Goal: Transaction & Acquisition: Purchase product/service

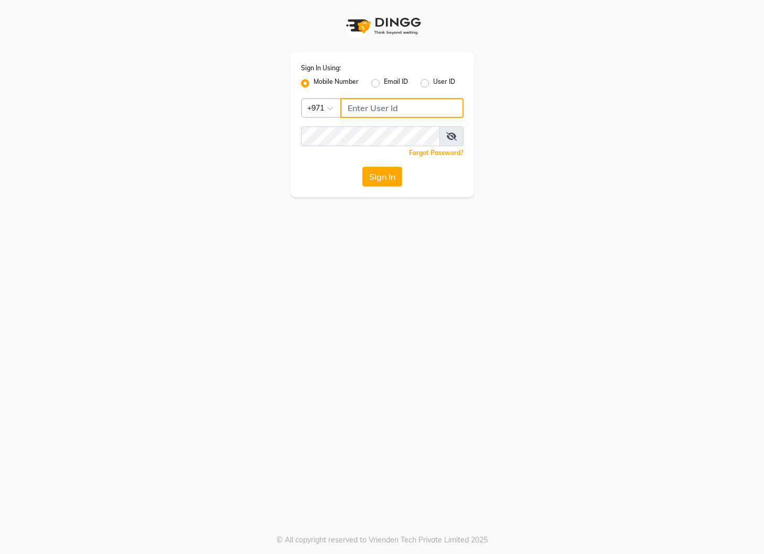
drag, startPoint x: 362, startPoint y: 110, endPoint x: 368, endPoint y: 108, distance: 6.4
click at [362, 110] on input "Username" at bounding box center [401, 108] width 123 height 20
type input "526226156"
click at [362, 167] on button "Sign In" at bounding box center [382, 177] width 40 height 20
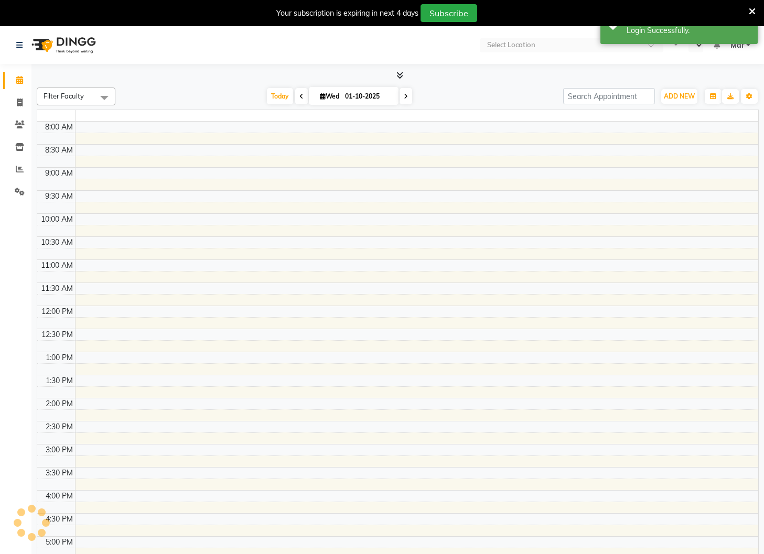
select select "en"
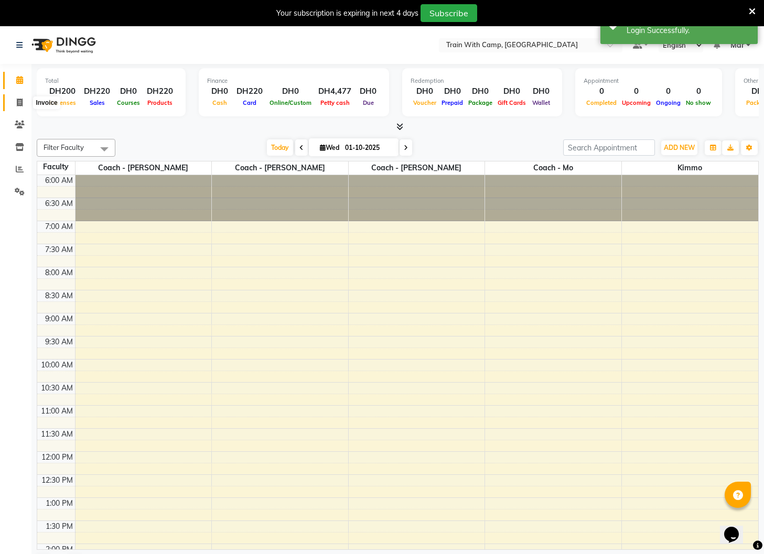
click at [21, 99] on icon at bounding box center [20, 103] width 6 height 8
select select "service"
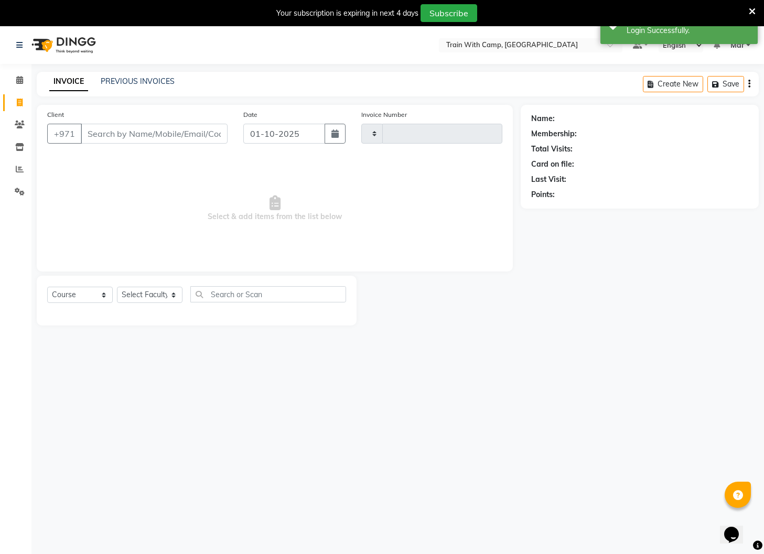
type input "5080"
select select "910"
select select "14898"
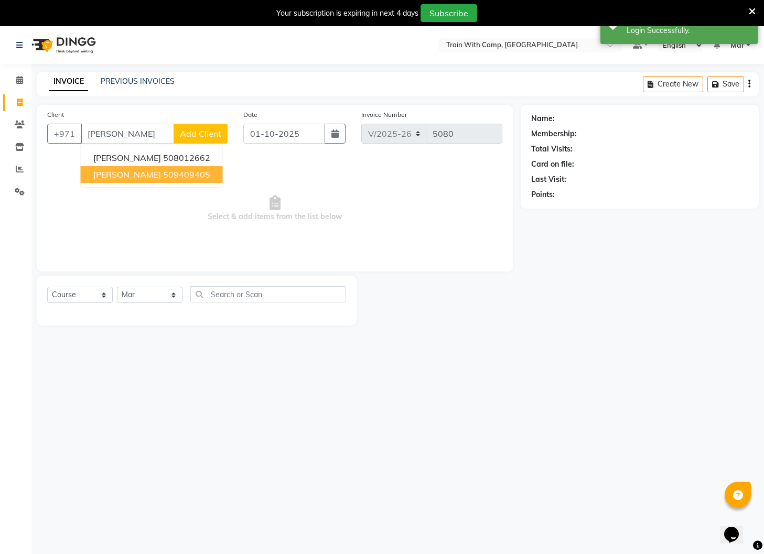
drag, startPoint x: 142, startPoint y: 174, endPoint x: 135, endPoint y: 195, distance: 22.5
click at [142, 173] on span "[PERSON_NAME]" at bounding box center [127, 174] width 68 height 10
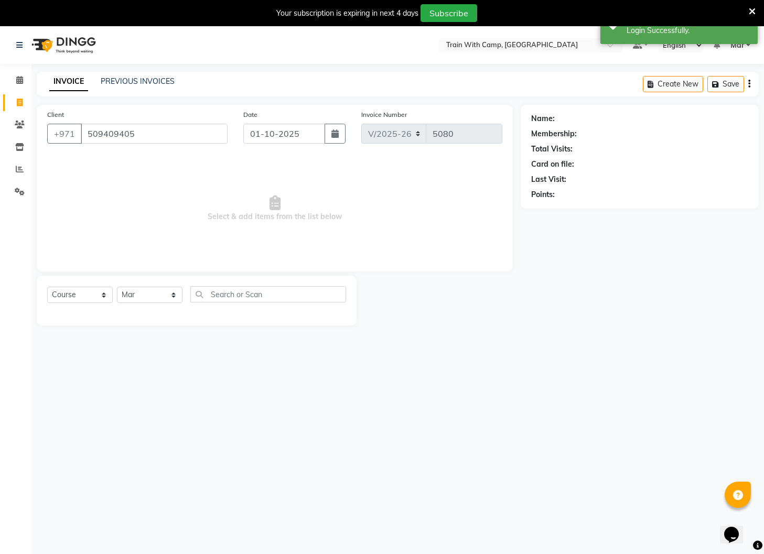
type input "509409405"
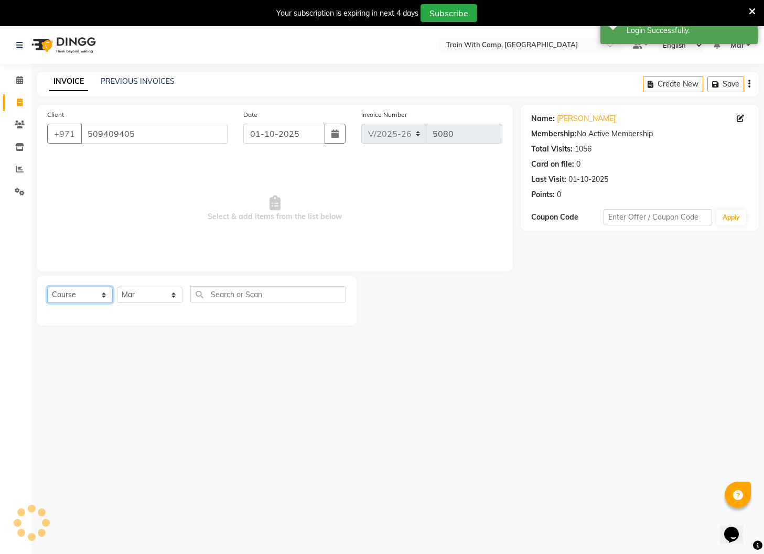
click at [93, 296] on select "Select Course Product Membership Package Voucher Prepaid Gift Card" at bounding box center [80, 295] width 66 height 16
select select "product"
click at [47, 287] on select "Select Course Product Membership Package Voucher Prepaid Gift Card" at bounding box center [80, 295] width 66 height 16
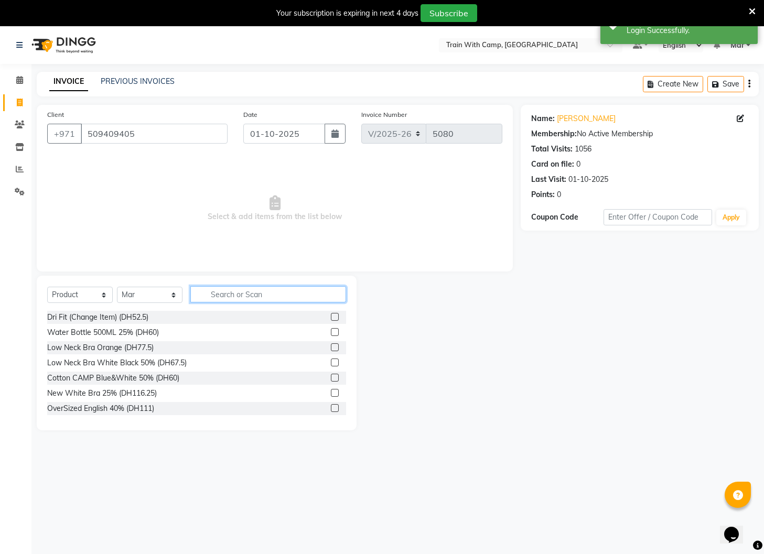
click at [215, 295] on input "text" at bounding box center [268, 294] width 156 height 16
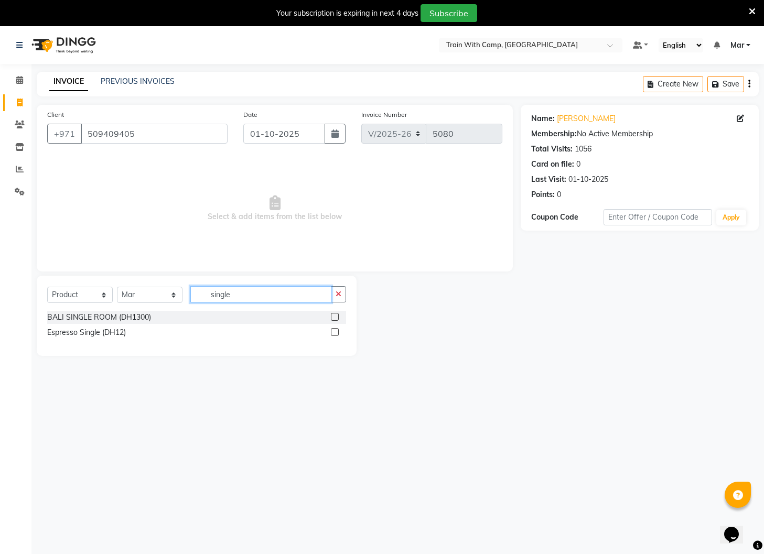
type input "single"
click at [336, 334] on label at bounding box center [335, 332] width 8 height 8
click at [336, 334] on input "checkbox" at bounding box center [334, 332] width 7 height 7
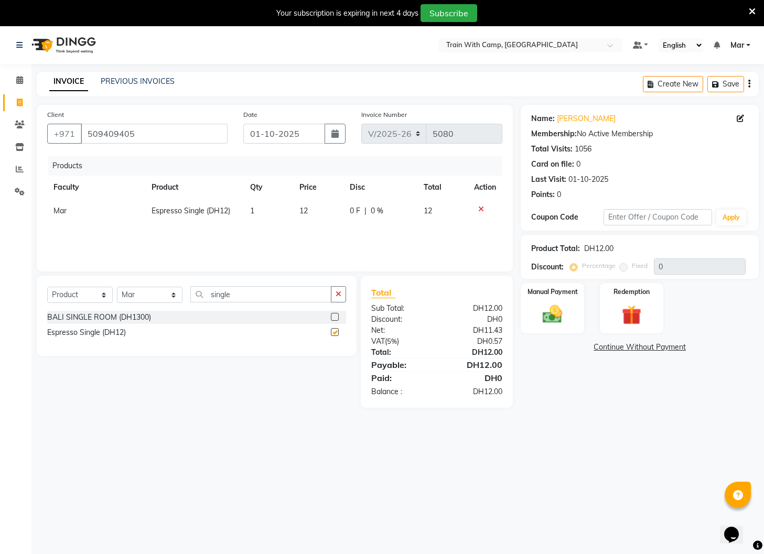
checkbox input "false"
click at [553, 324] on img at bounding box center [552, 315] width 33 height 24
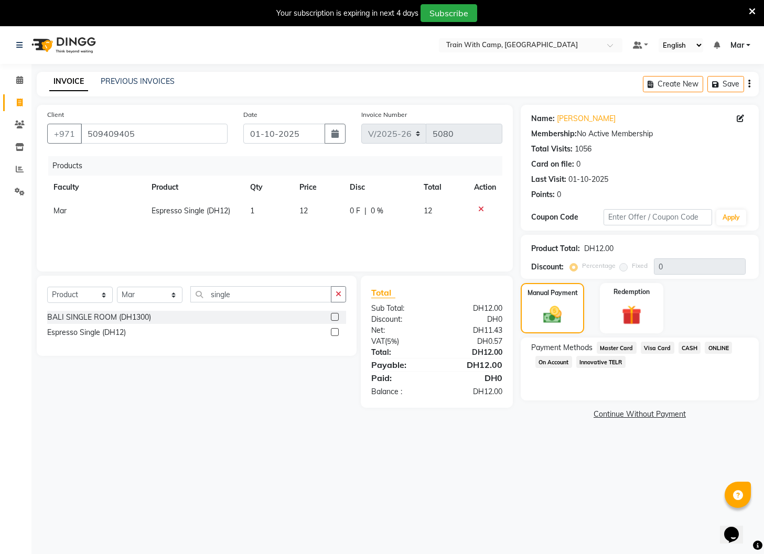
click at [650, 349] on span "Visa Card" at bounding box center [657, 348] width 34 height 12
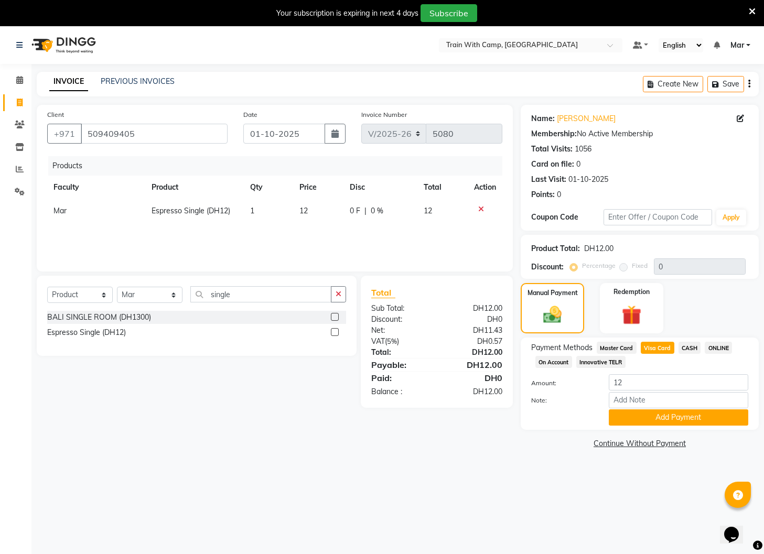
drag, startPoint x: 652, startPoint y: 416, endPoint x: 621, endPoint y: 447, distance: 43.7
click at [652, 416] on button "Add Payment" at bounding box center [678, 417] width 139 height 16
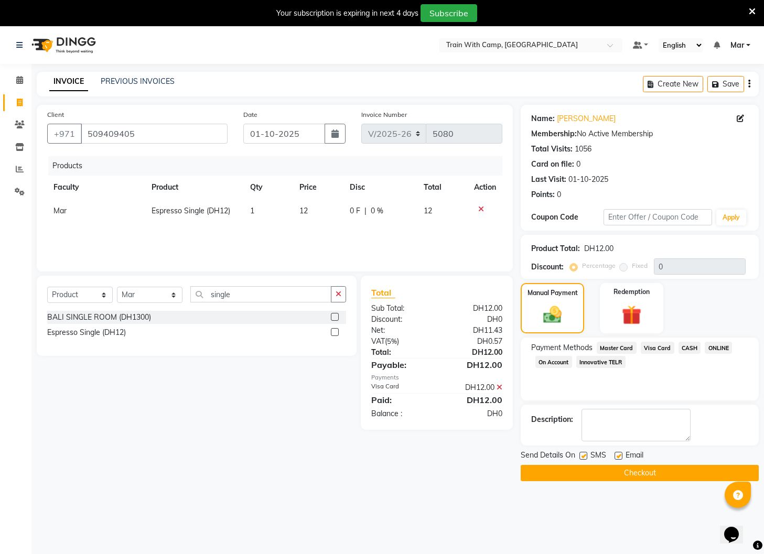
drag, startPoint x: 620, startPoint y: 458, endPoint x: 586, endPoint y: 458, distance: 33.0
click at [618, 458] on label at bounding box center [618, 456] width 8 height 8
click at [618, 458] on input "checkbox" at bounding box center [617, 456] width 7 height 7
checkbox input "false"
drag, startPoint x: 580, startPoint y: 458, endPoint x: 585, endPoint y: 459, distance: 5.3
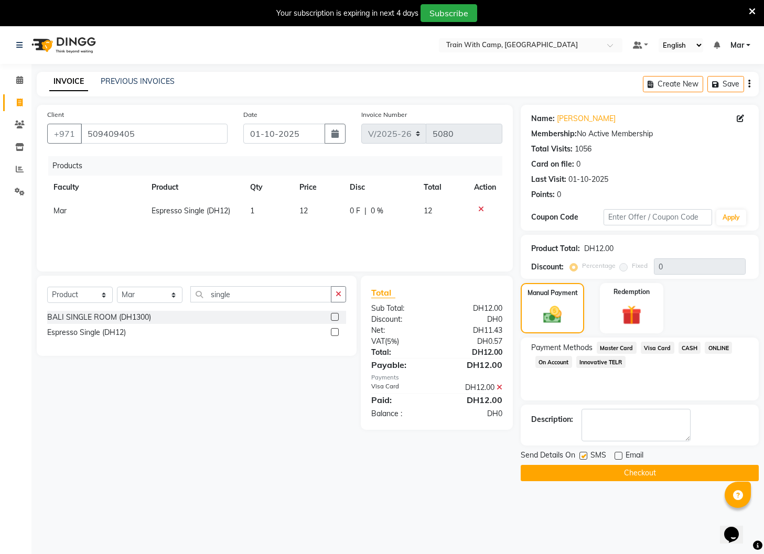
click at [582, 459] on label at bounding box center [583, 456] width 8 height 8
click at [582, 459] on input "checkbox" at bounding box center [582, 456] width 7 height 7
checkbox input "false"
click at [595, 475] on button "Checkout" at bounding box center [639, 473] width 238 height 16
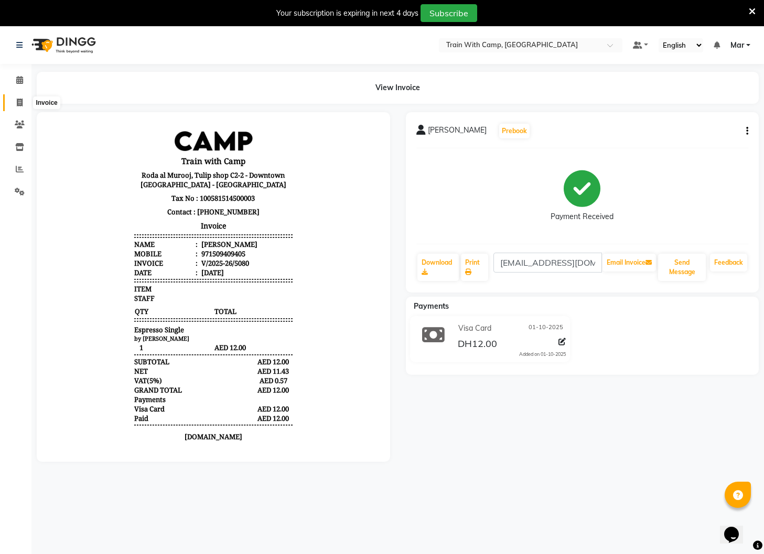
click at [18, 104] on icon at bounding box center [20, 103] width 6 height 8
select select "service"
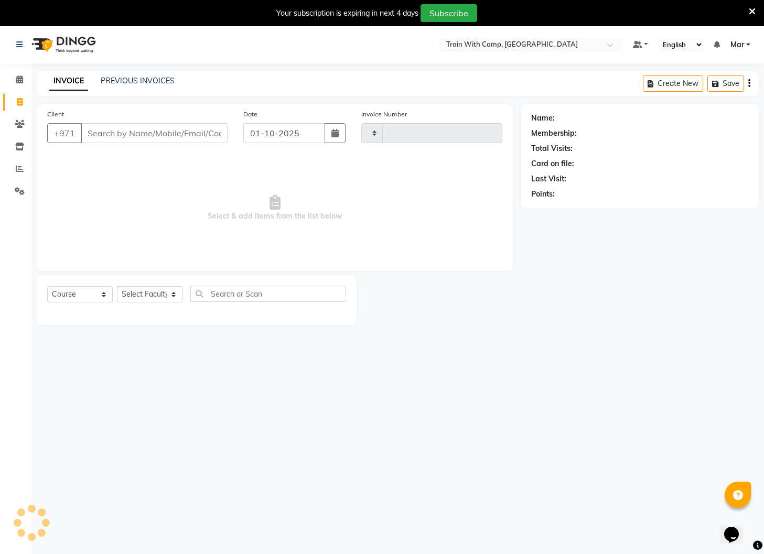
type input "5081"
select select "910"
type input "el"
select select "14898"
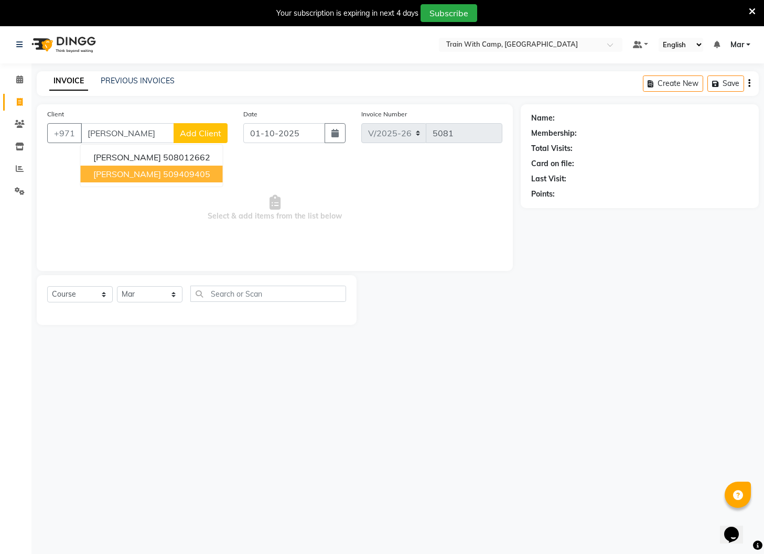
click at [135, 174] on span "[PERSON_NAME]" at bounding box center [127, 174] width 68 height 10
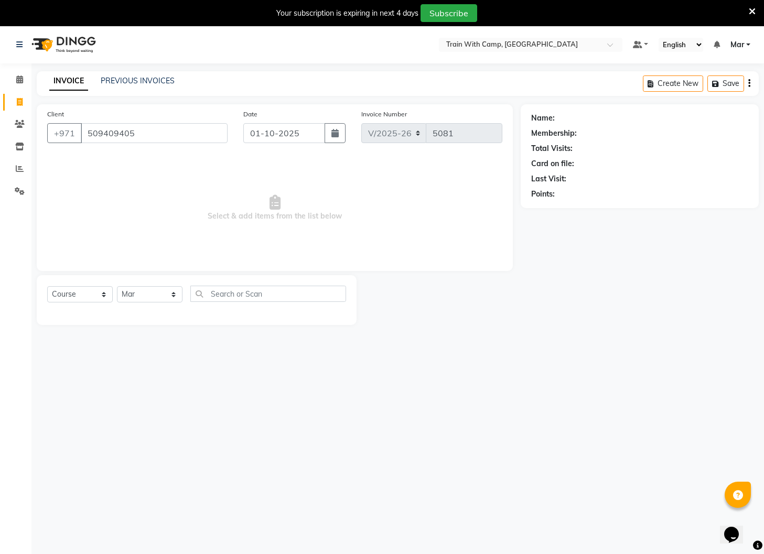
type input "509409405"
click at [97, 296] on select "Select Course Product Membership Package Voucher Prepaid Gift Card" at bounding box center [80, 294] width 66 height 16
select select "product"
click at [47, 286] on select "Select Course Product Membership Package Voucher Prepaid Gift Card" at bounding box center [80, 294] width 66 height 16
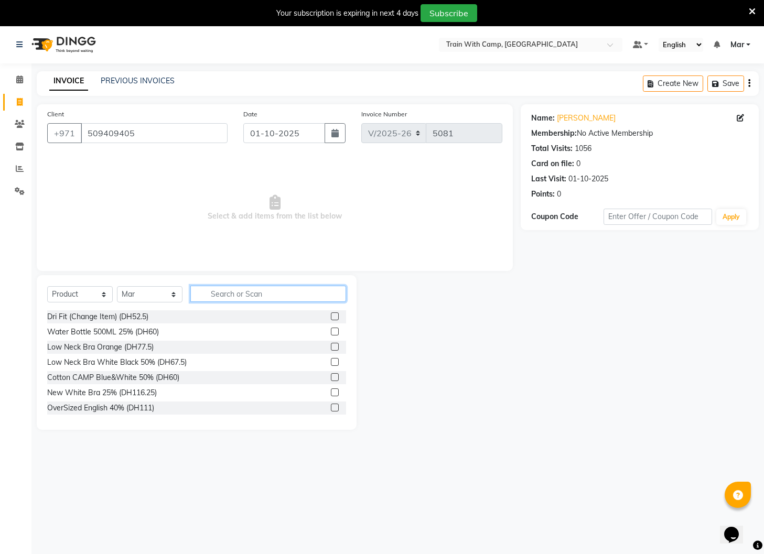
click at [252, 295] on input "text" at bounding box center [268, 294] width 156 height 16
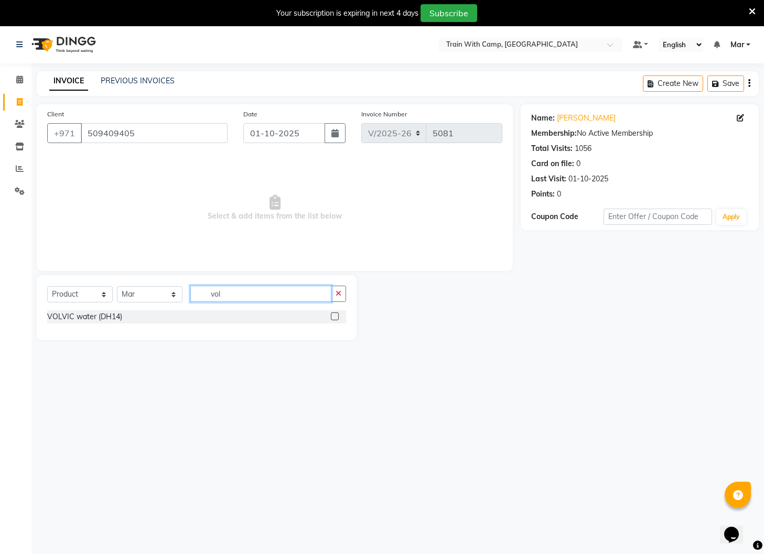
type input "vol"
click at [334, 316] on label at bounding box center [335, 316] width 8 height 8
click at [334, 316] on input "checkbox" at bounding box center [334, 316] width 7 height 7
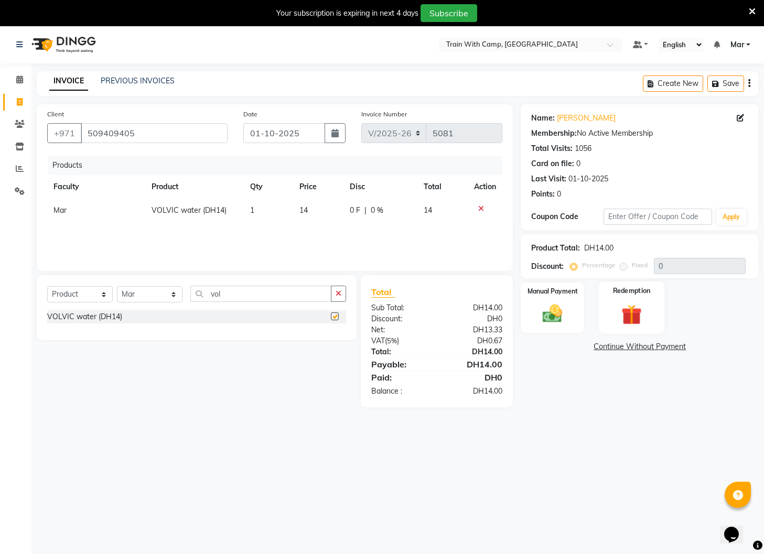
checkbox input "false"
click at [550, 314] on img at bounding box center [552, 314] width 33 height 24
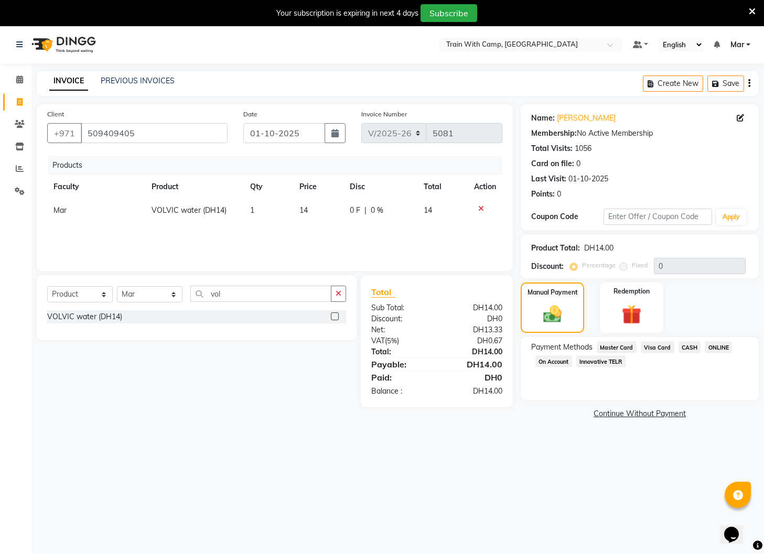
click at [660, 347] on span "Visa Card" at bounding box center [657, 347] width 34 height 12
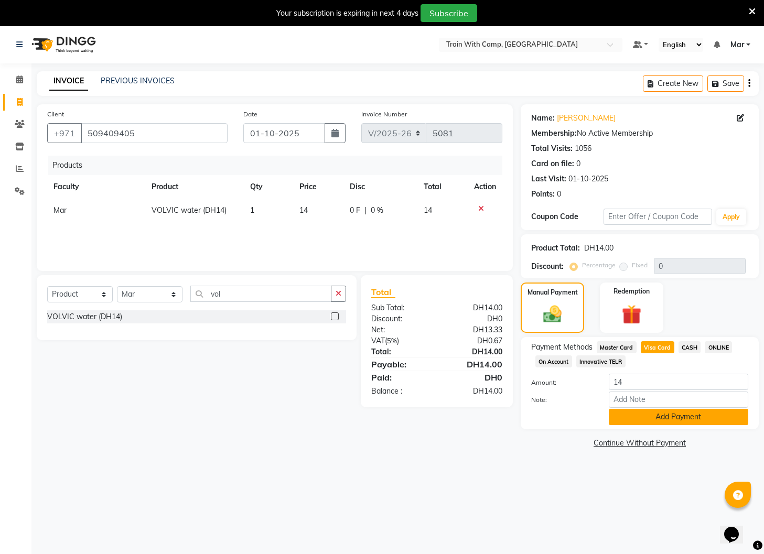
click at [669, 412] on button "Add Payment" at bounding box center [678, 417] width 139 height 16
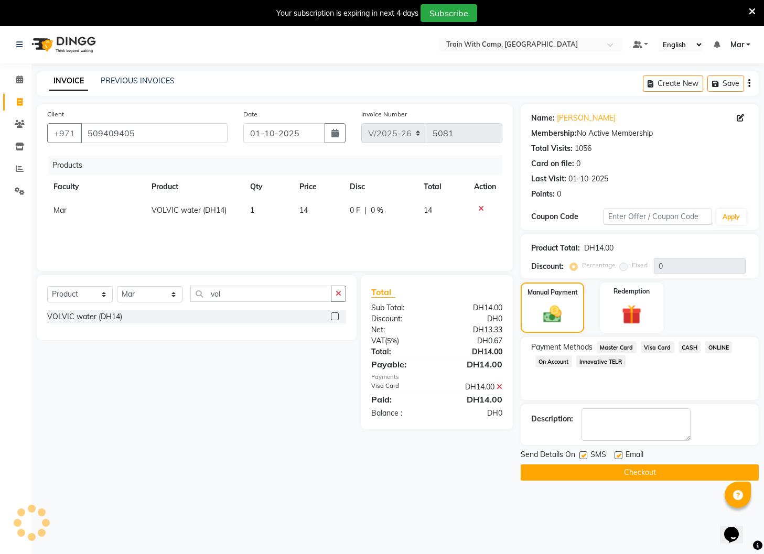
drag, startPoint x: 616, startPoint y: 455, endPoint x: 604, endPoint y: 457, distance: 12.7
click at [616, 455] on label at bounding box center [618, 455] width 8 height 8
click at [616, 455] on input "checkbox" at bounding box center [617, 455] width 7 height 7
checkbox input "false"
click at [585, 455] on label at bounding box center [583, 455] width 8 height 8
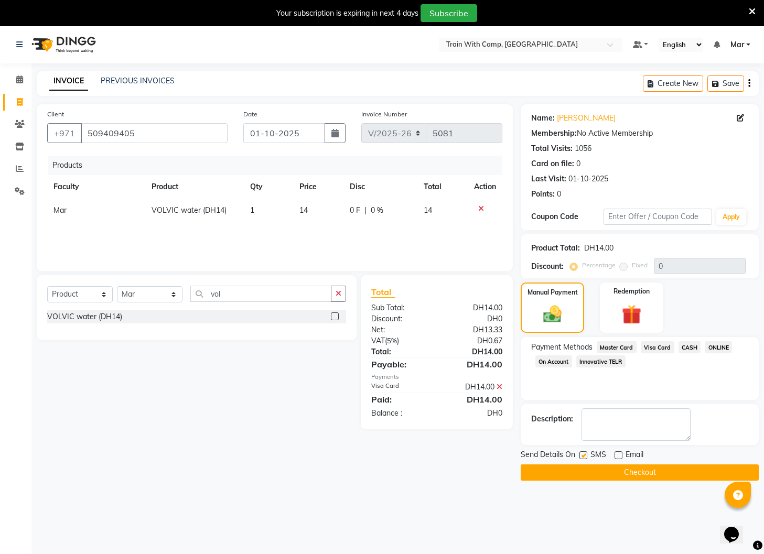
click at [585, 455] on input "checkbox" at bounding box center [582, 455] width 7 height 7
checkbox input "false"
click at [605, 472] on button "Checkout" at bounding box center [639, 472] width 238 height 16
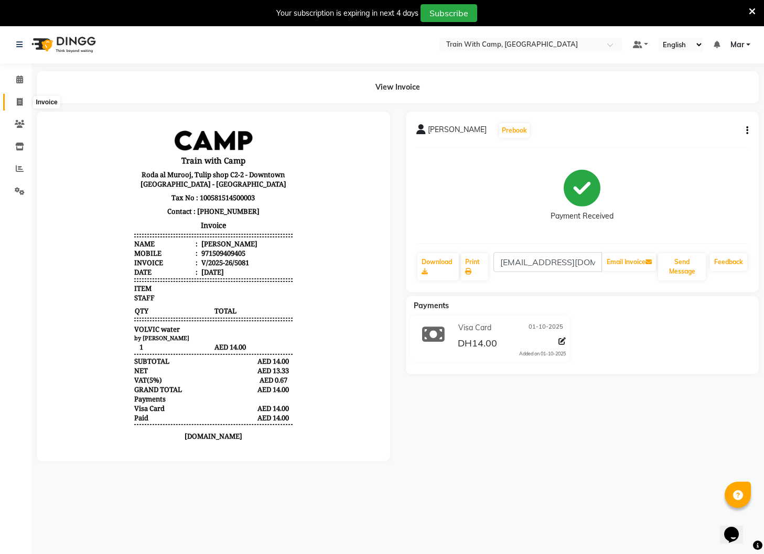
click at [22, 101] on icon at bounding box center [20, 102] width 6 height 8
select select "service"
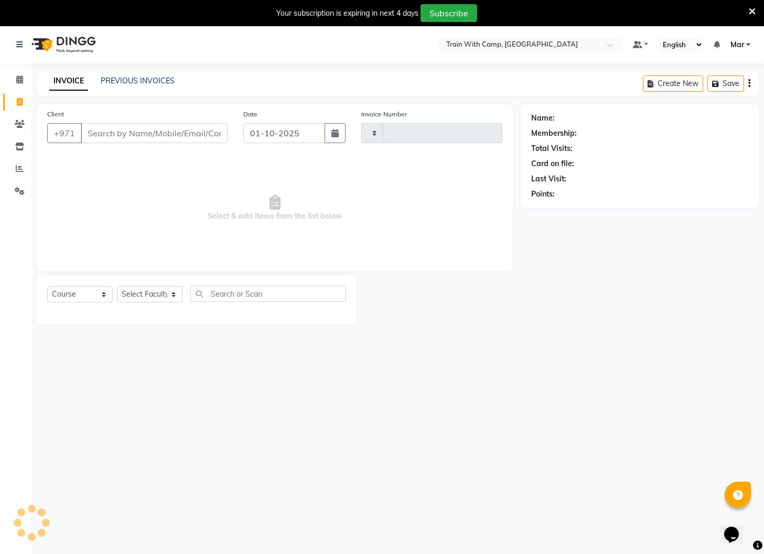
scroll to position [5, 0]
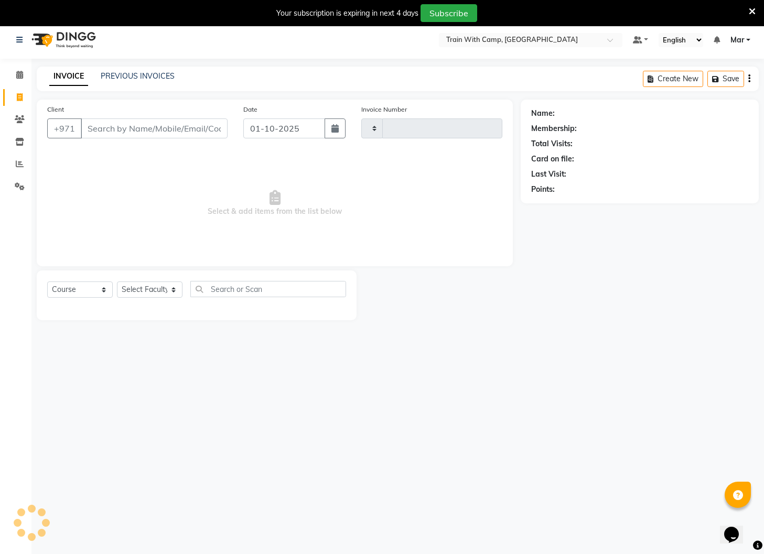
type input "5082"
select select "910"
select select "14898"
click at [102, 127] on input "Client" at bounding box center [154, 128] width 147 height 20
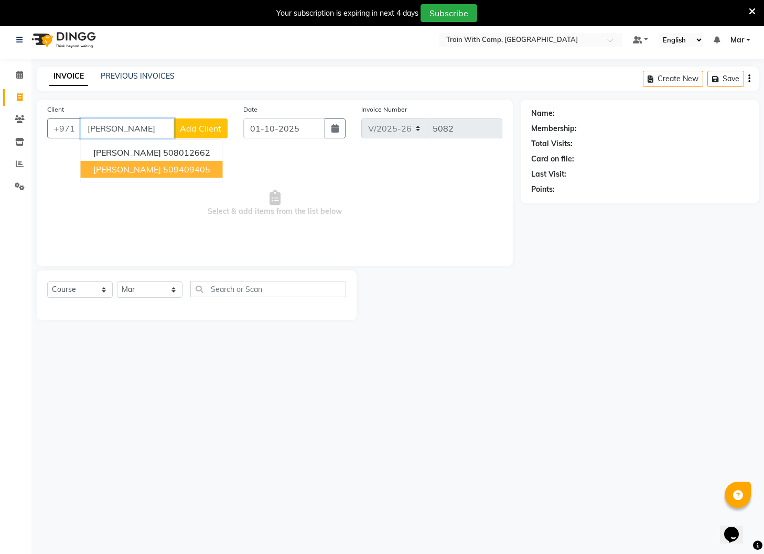
drag, startPoint x: 125, startPoint y: 162, endPoint x: 129, endPoint y: 191, distance: 28.7
click at [125, 164] on button "[PERSON_NAME] 509409405" at bounding box center [152, 169] width 142 height 17
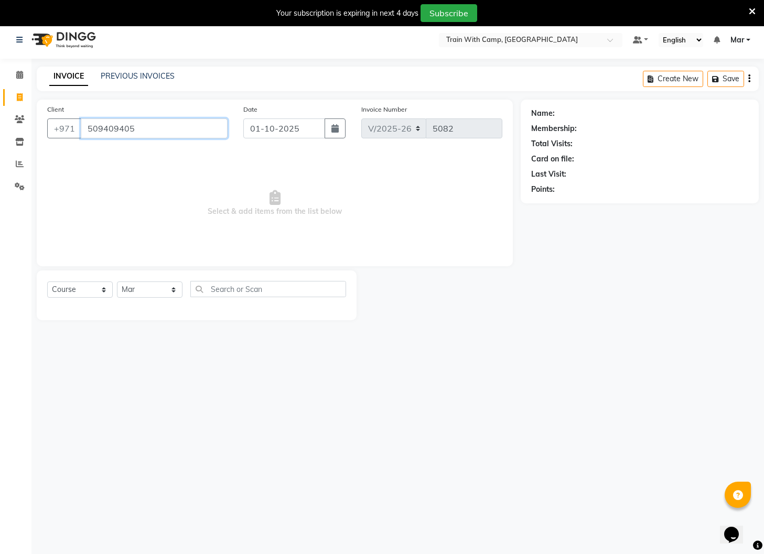
type input "509409405"
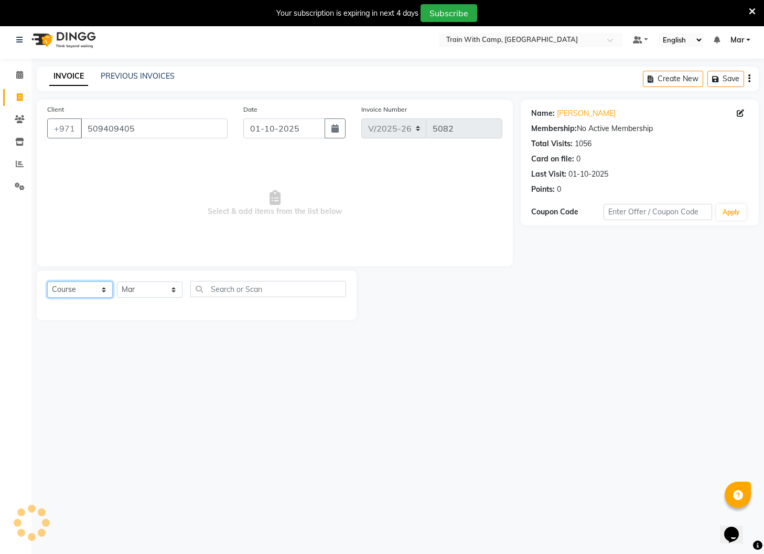
click at [95, 286] on select "Select Course Product Membership Package Voucher Prepaid Gift Card" at bounding box center [80, 289] width 66 height 16
select select "product"
click at [47, 281] on select "Select Course Product Membership Package Voucher Prepaid Gift Card" at bounding box center [80, 289] width 66 height 16
click at [226, 292] on input "text" at bounding box center [268, 289] width 156 height 16
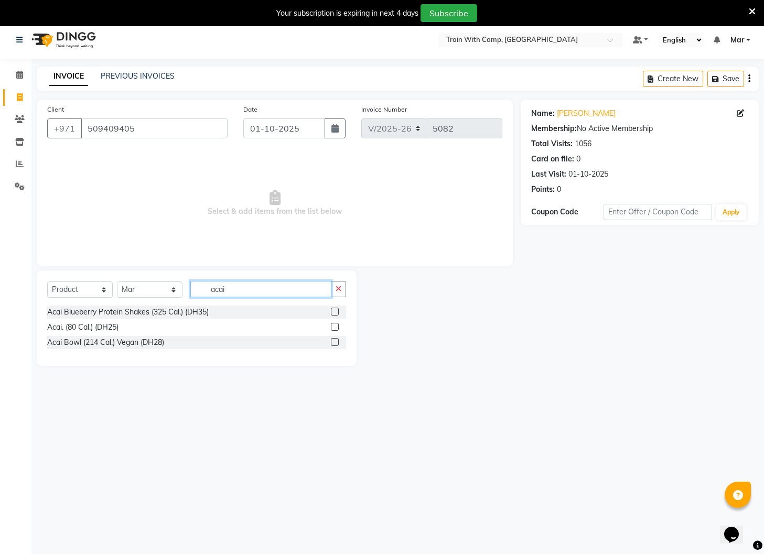
type input "acai"
click at [335, 312] on label at bounding box center [335, 312] width 8 height 8
click at [335, 312] on input "checkbox" at bounding box center [334, 312] width 7 height 7
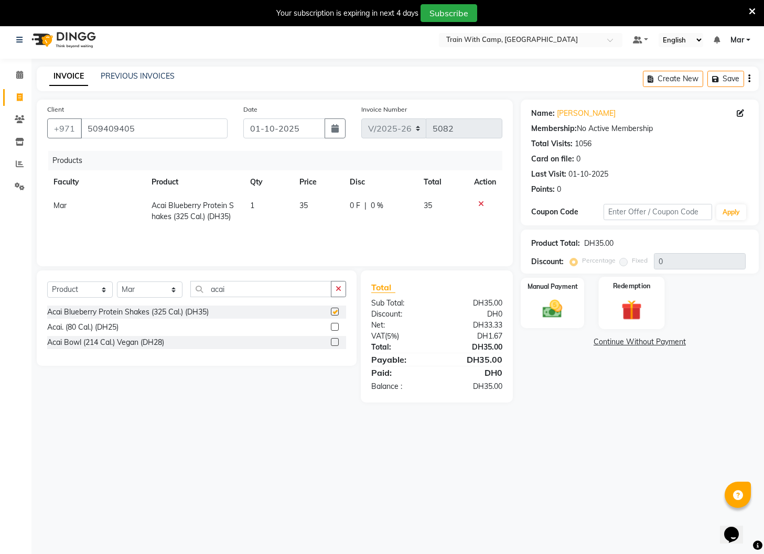
checkbox input "false"
click at [561, 314] on img at bounding box center [552, 310] width 33 height 24
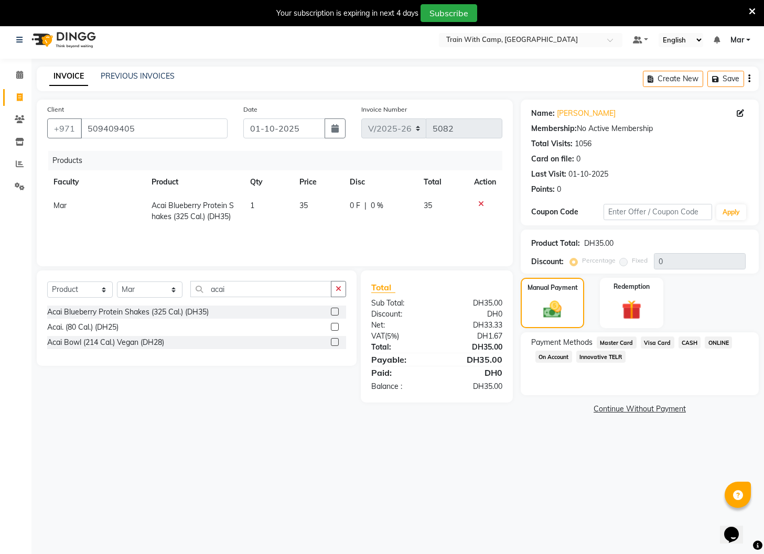
click at [655, 340] on span "Visa Card" at bounding box center [657, 342] width 34 height 12
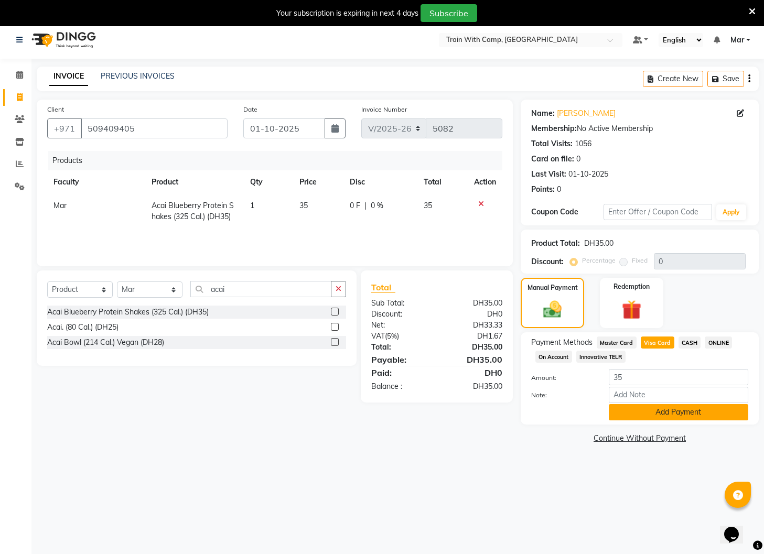
click at [661, 407] on button "Add Payment" at bounding box center [678, 412] width 139 height 16
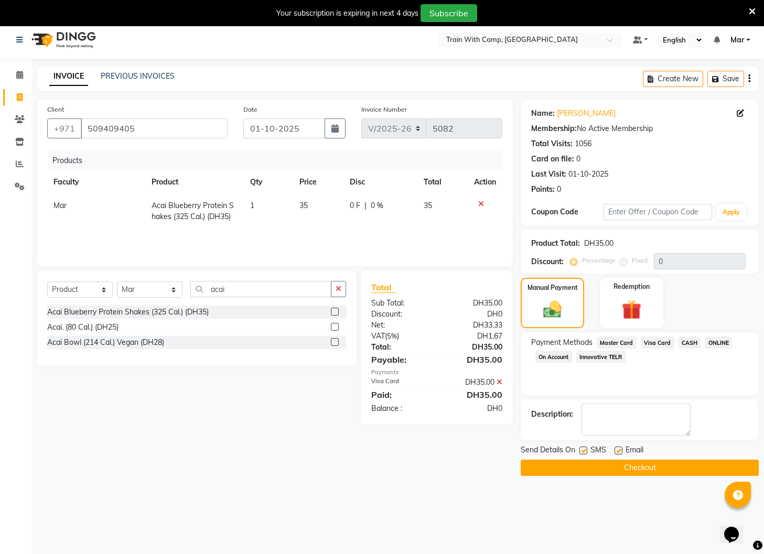
click at [620, 450] on label at bounding box center [618, 451] width 8 height 8
click at [620, 450] on input "checkbox" at bounding box center [617, 451] width 7 height 7
checkbox input "false"
click at [582, 453] on label at bounding box center [583, 451] width 8 height 8
click at [582, 453] on input "checkbox" at bounding box center [582, 451] width 7 height 7
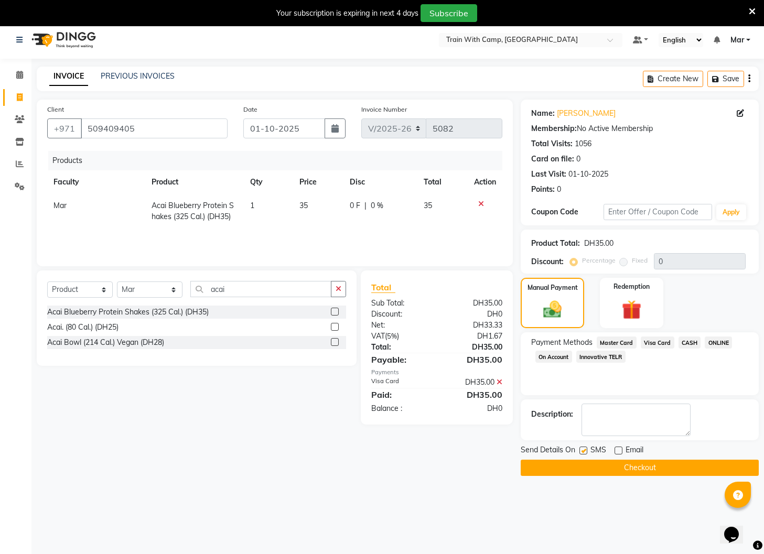
checkbox input "false"
click at [594, 469] on button "Checkout" at bounding box center [639, 468] width 238 height 16
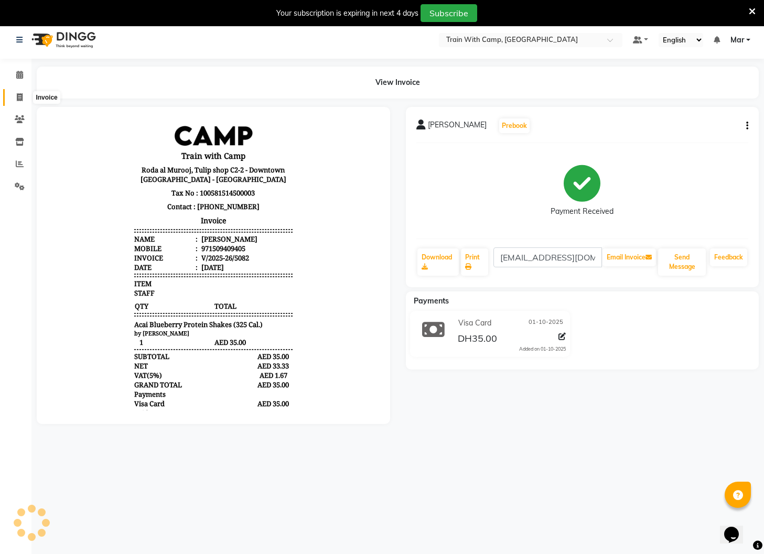
click at [15, 95] on span at bounding box center [19, 98] width 18 height 12
select select "910"
select select "service"
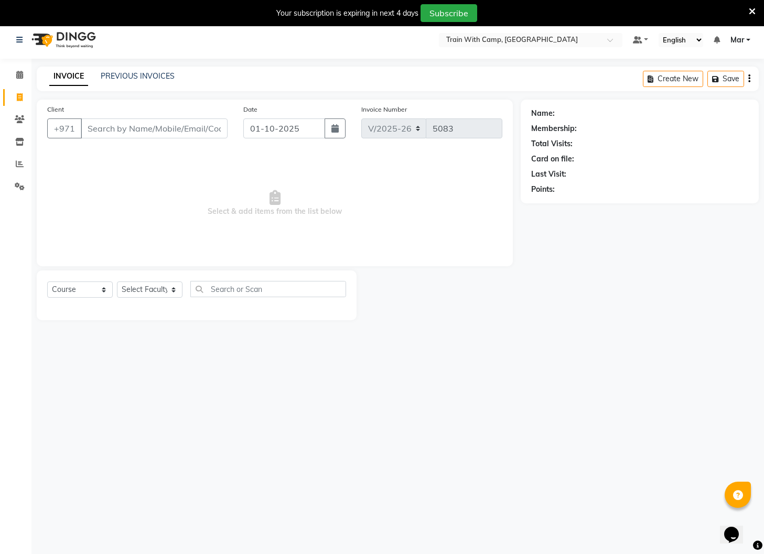
select select "14898"
